Goal: Task Accomplishment & Management: Complete application form

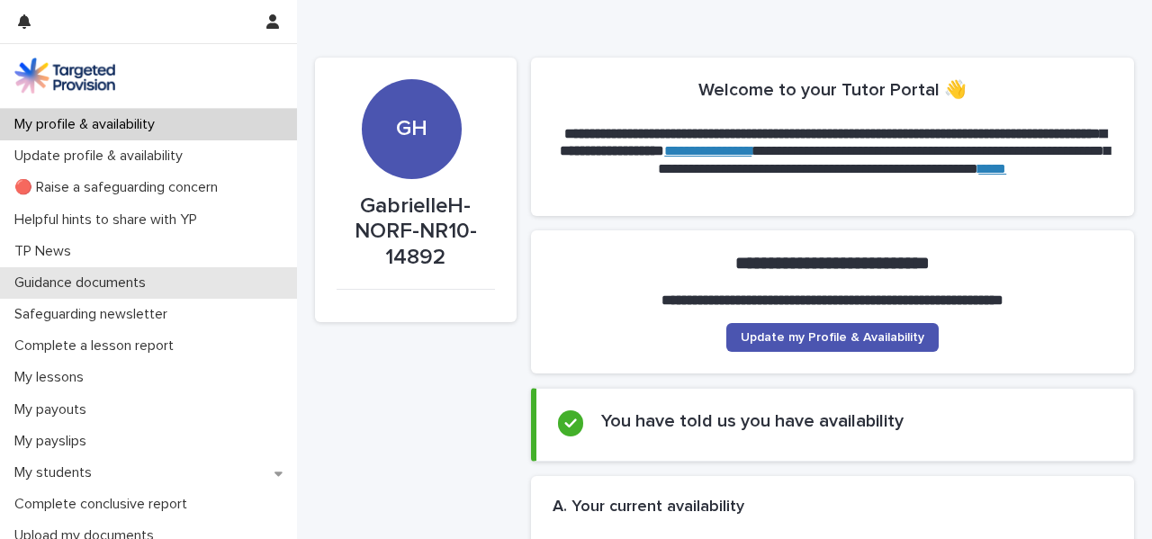
scroll to position [88, 0]
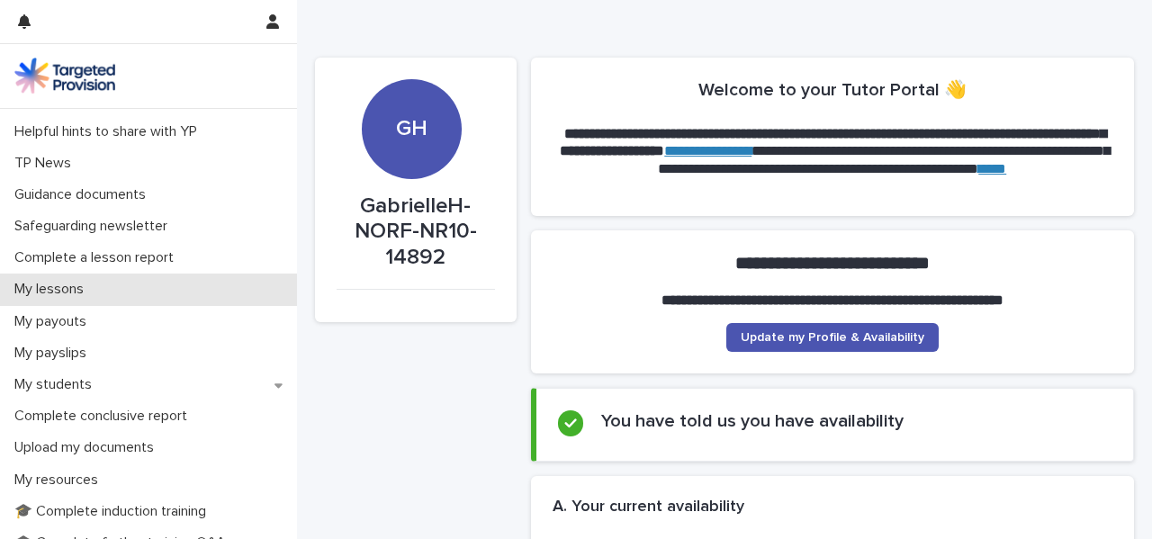
click at [32, 295] on p "My lessons" at bounding box center [52, 289] width 91 height 17
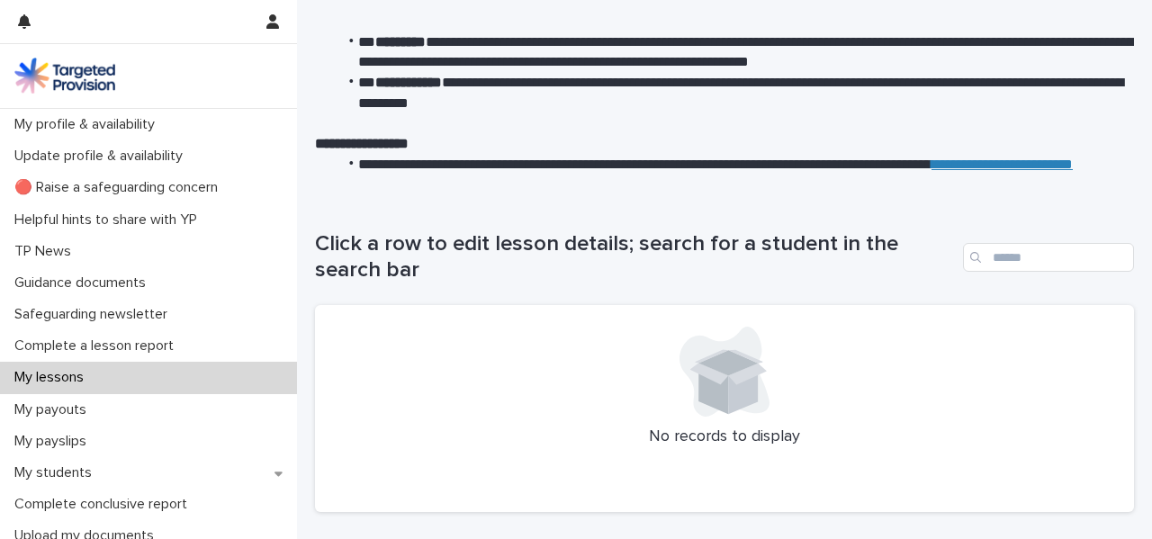
scroll to position [3, 0]
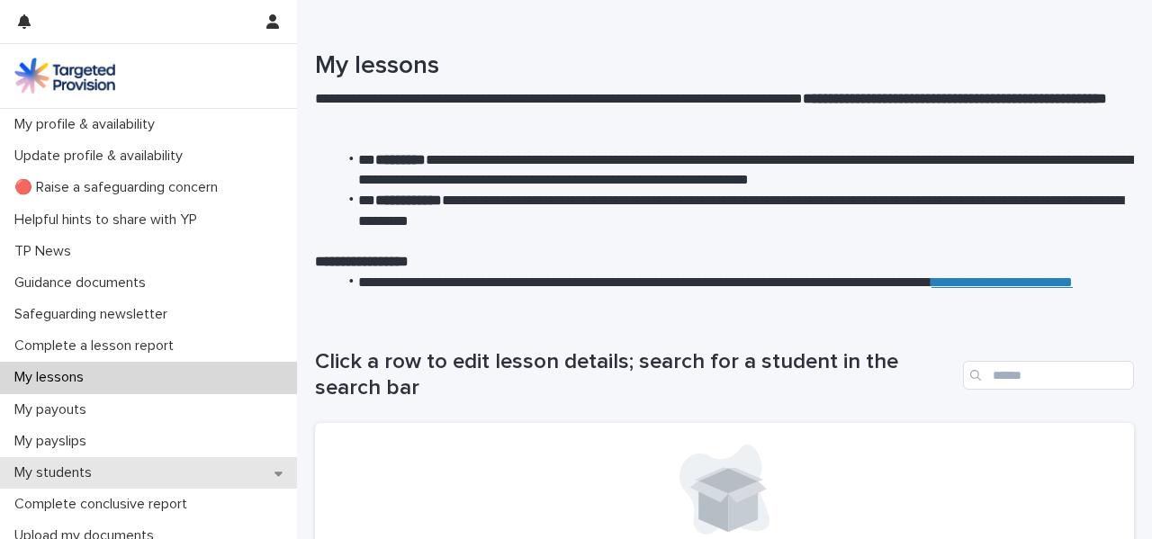
click at [279, 476] on icon at bounding box center [278, 473] width 8 height 13
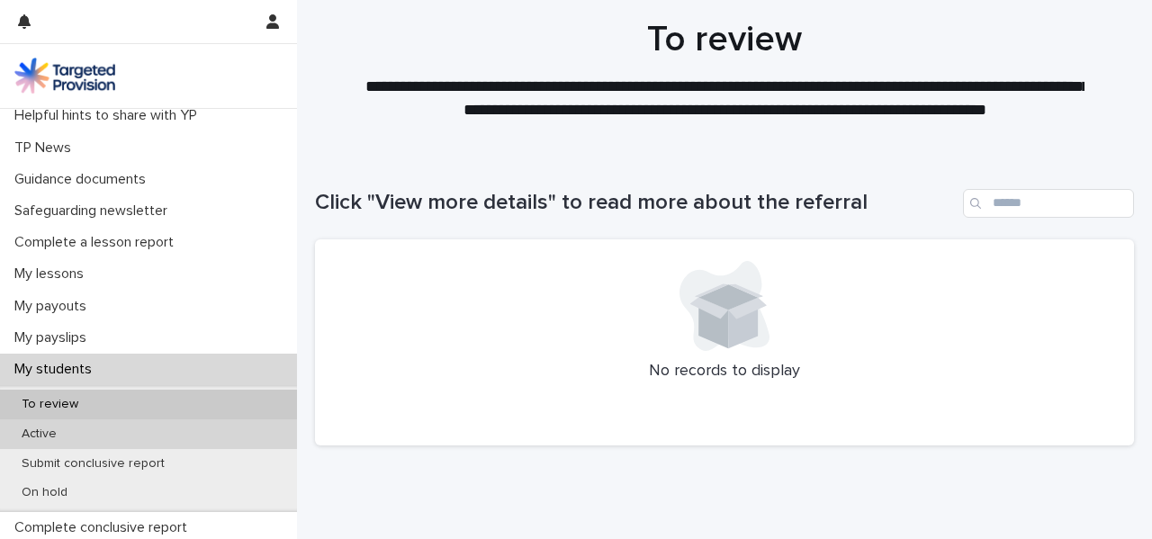
scroll to position [85, 0]
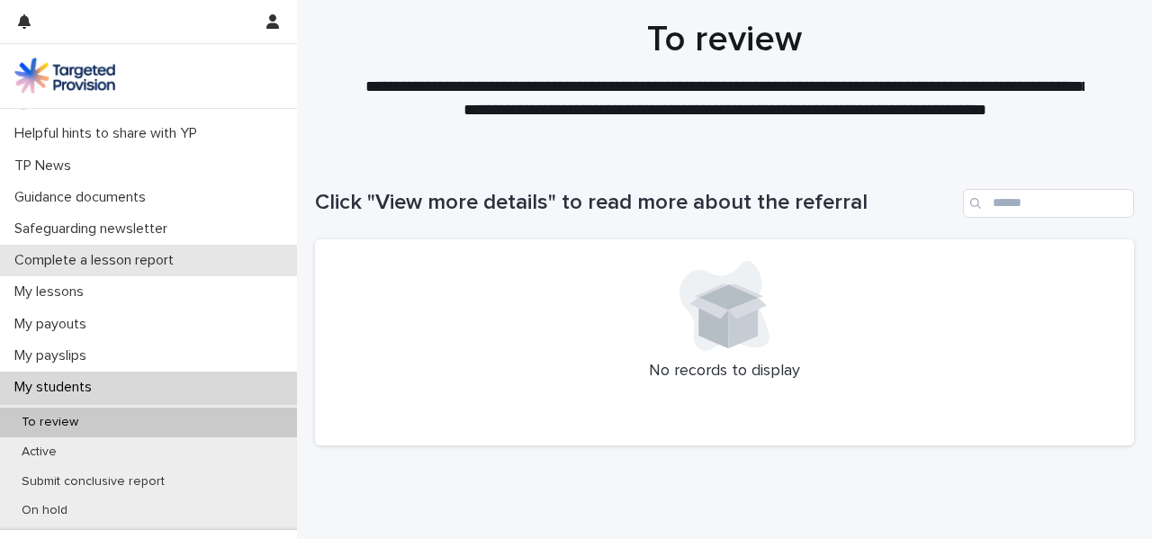
click at [166, 265] on p "Complete a lesson report" at bounding box center [97, 260] width 181 height 17
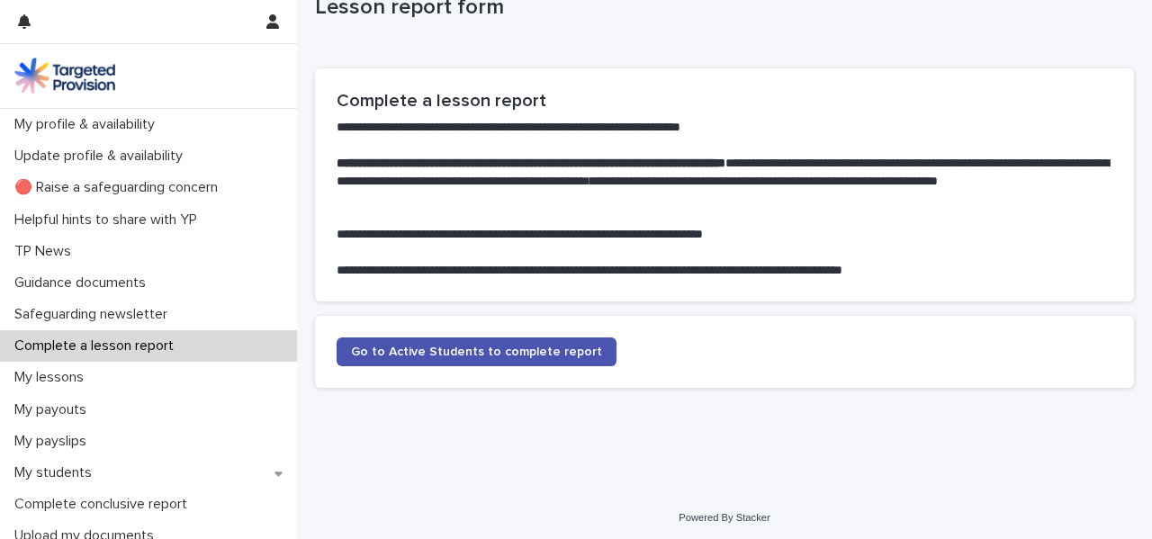
scroll to position [65, 0]
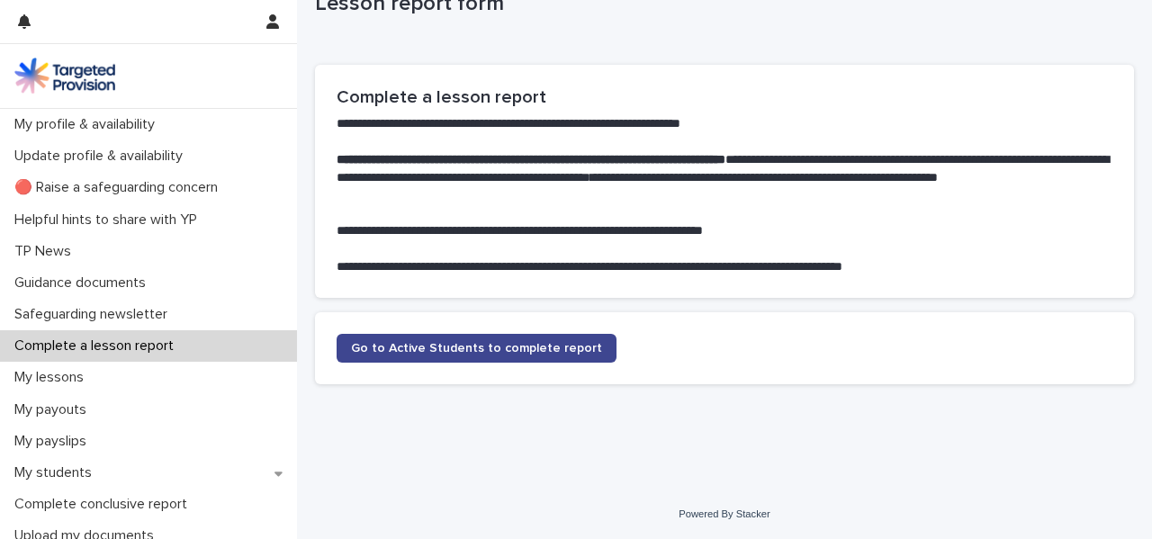
click at [473, 353] on span "Go to Active Students to complete report" at bounding box center [476, 348] width 251 height 13
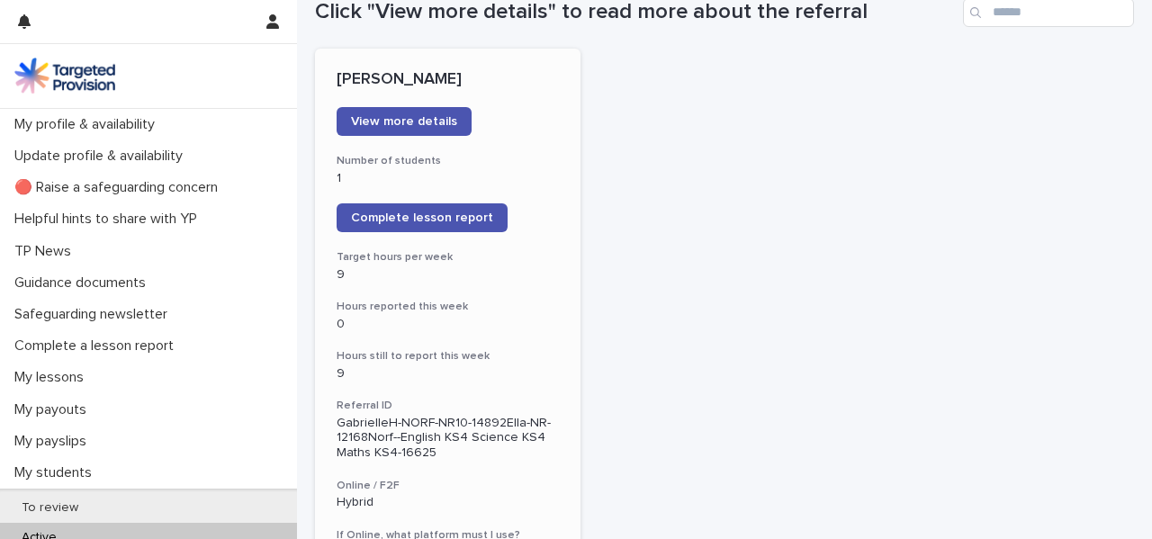
scroll to position [222, 0]
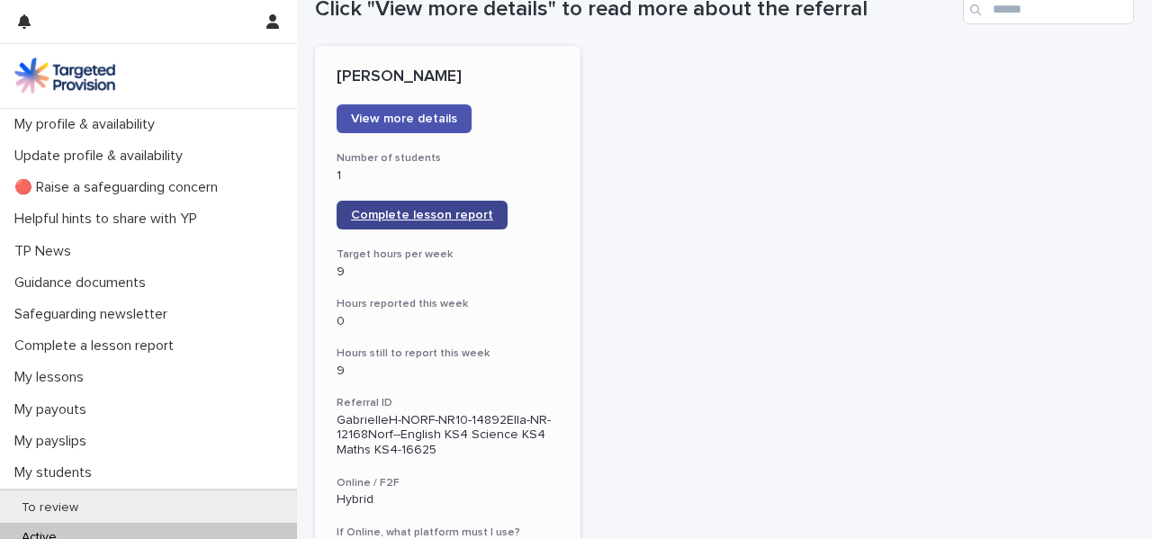
click at [483, 211] on link "Complete lesson report" at bounding box center [422, 215] width 171 height 29
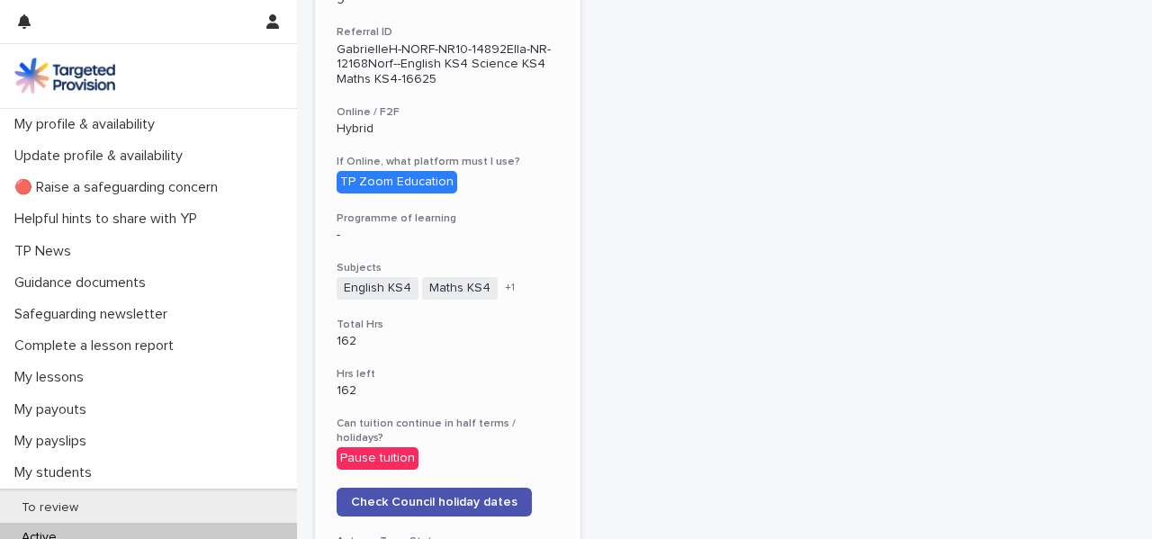
scroll to position [531, 0]
